Goal: Information Seeking & Learning: Learn about a topic

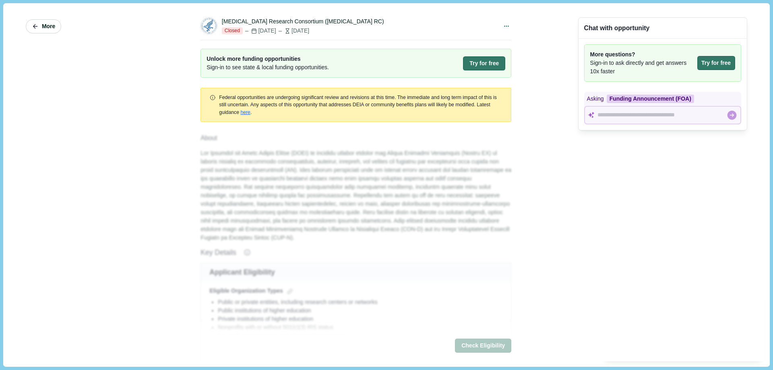
click at [37, 24] on icon "button" at bounding box center [35, 26] width 7 height 7
